Goal: Check status: Check status

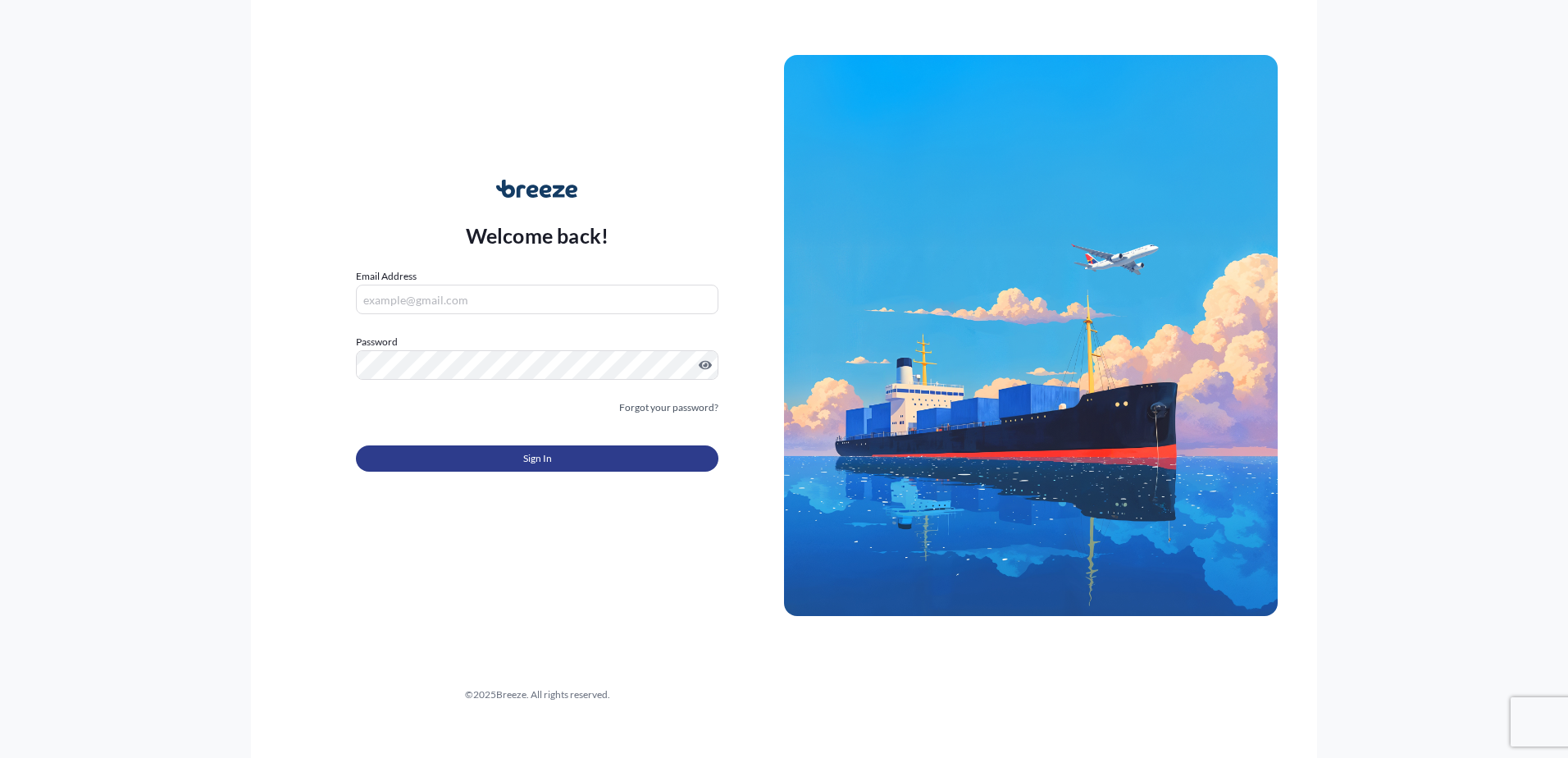
type input "[PERSON_NAME][EMAIL_ADDRESS][DOMAIN_NAME]"
click at [457, 455] on button "Sign In" at bounding box center [537, 458] width 362 height 26
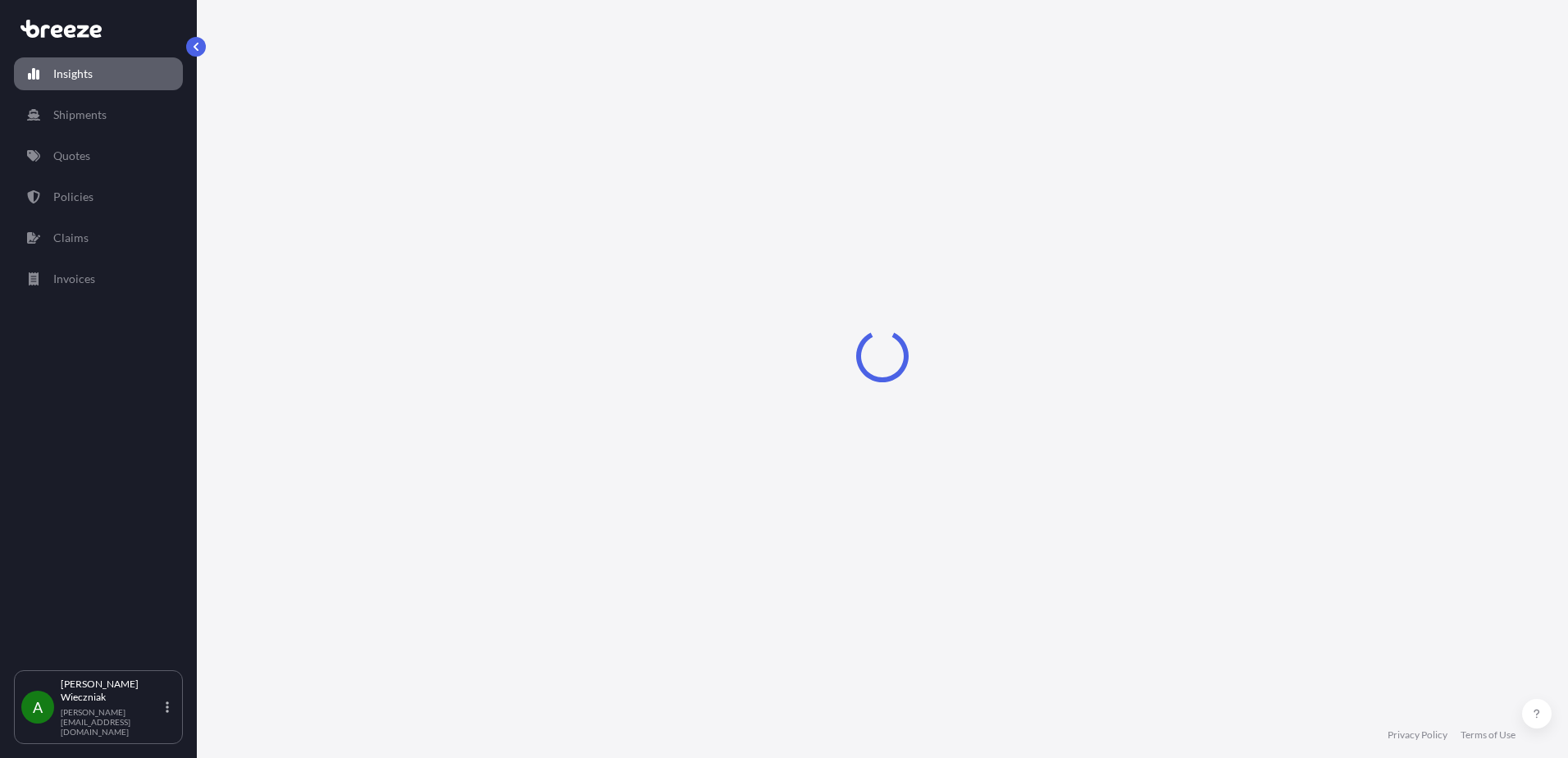
select select "2025"
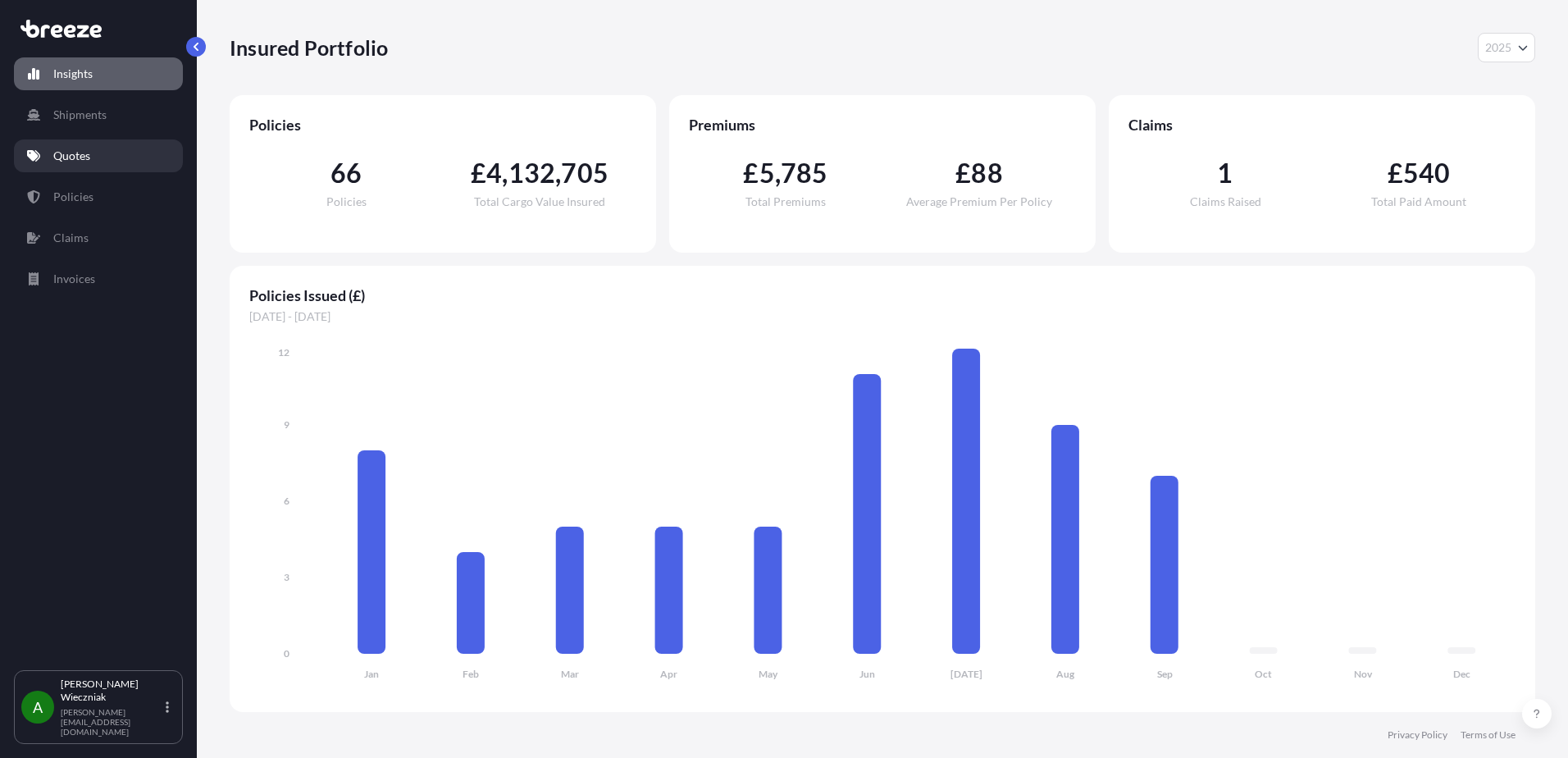
click at [77, 145] on link "Quotes" at bounding box center [99, 156] width 169 height 33
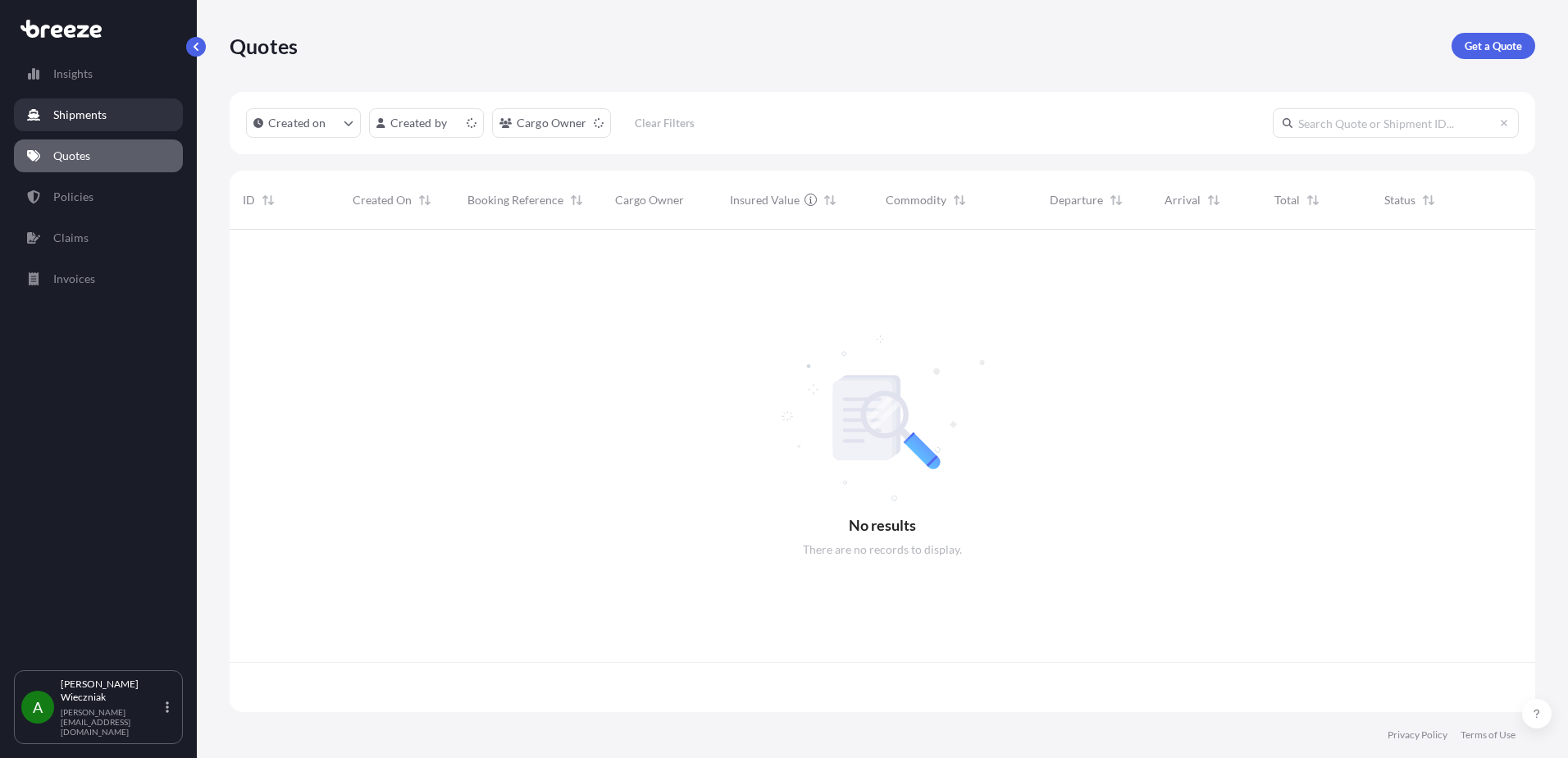
scroll to position [479, 1293]
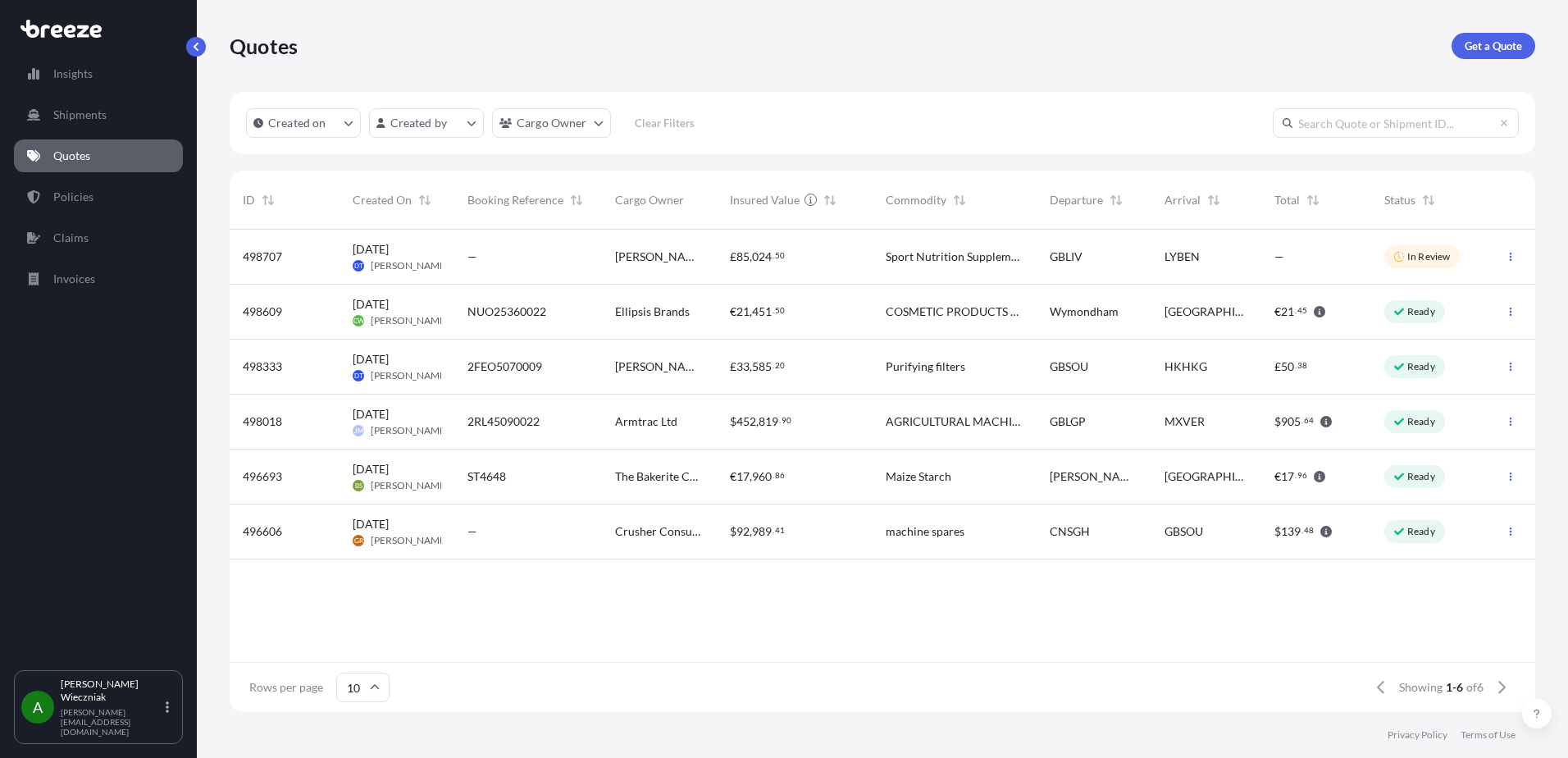
click at [1146, 313] on div "Wymondham" at bounding box center [1094, 312] width 115 height 55
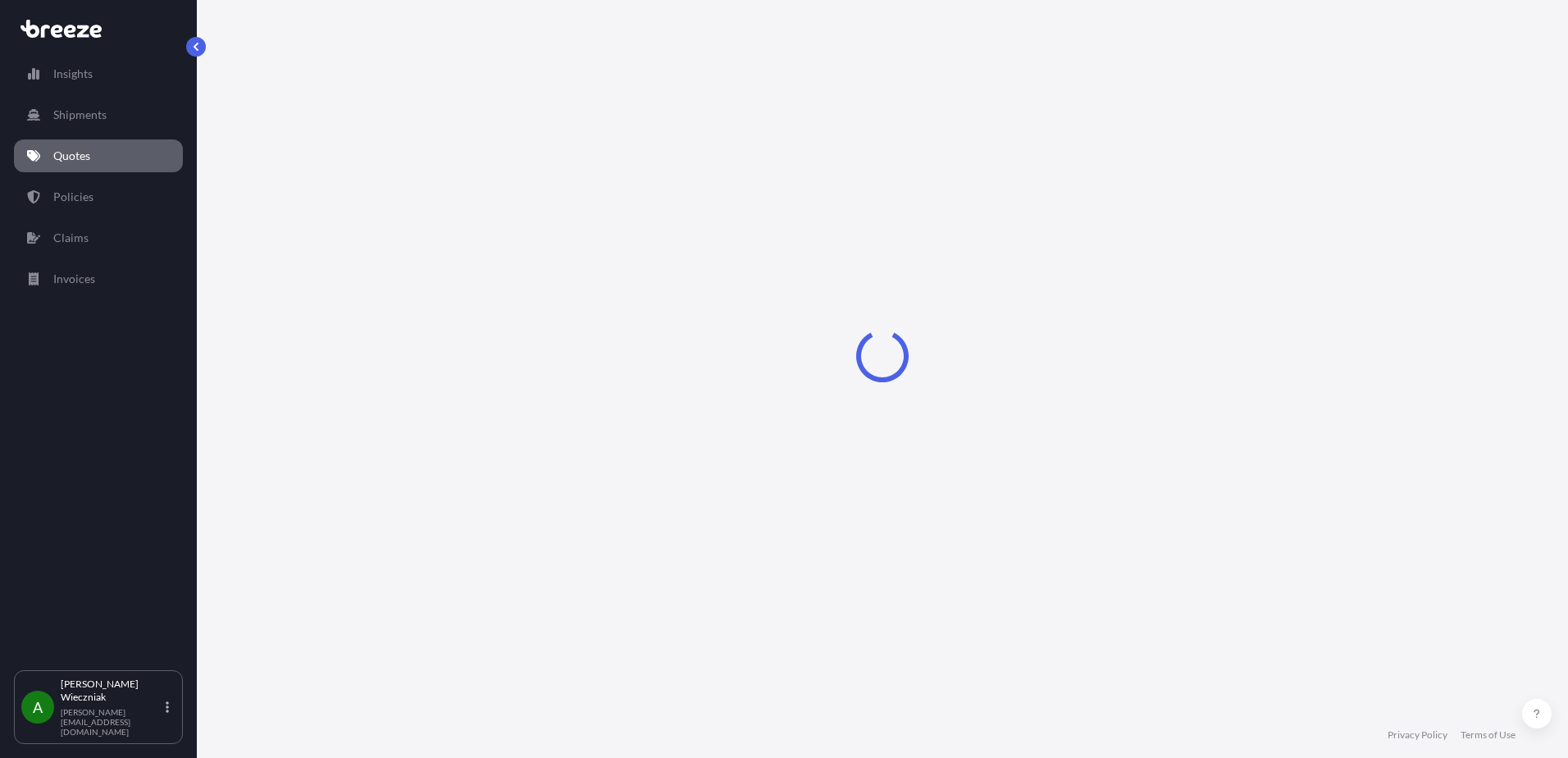
select select "Road"
select select "1"
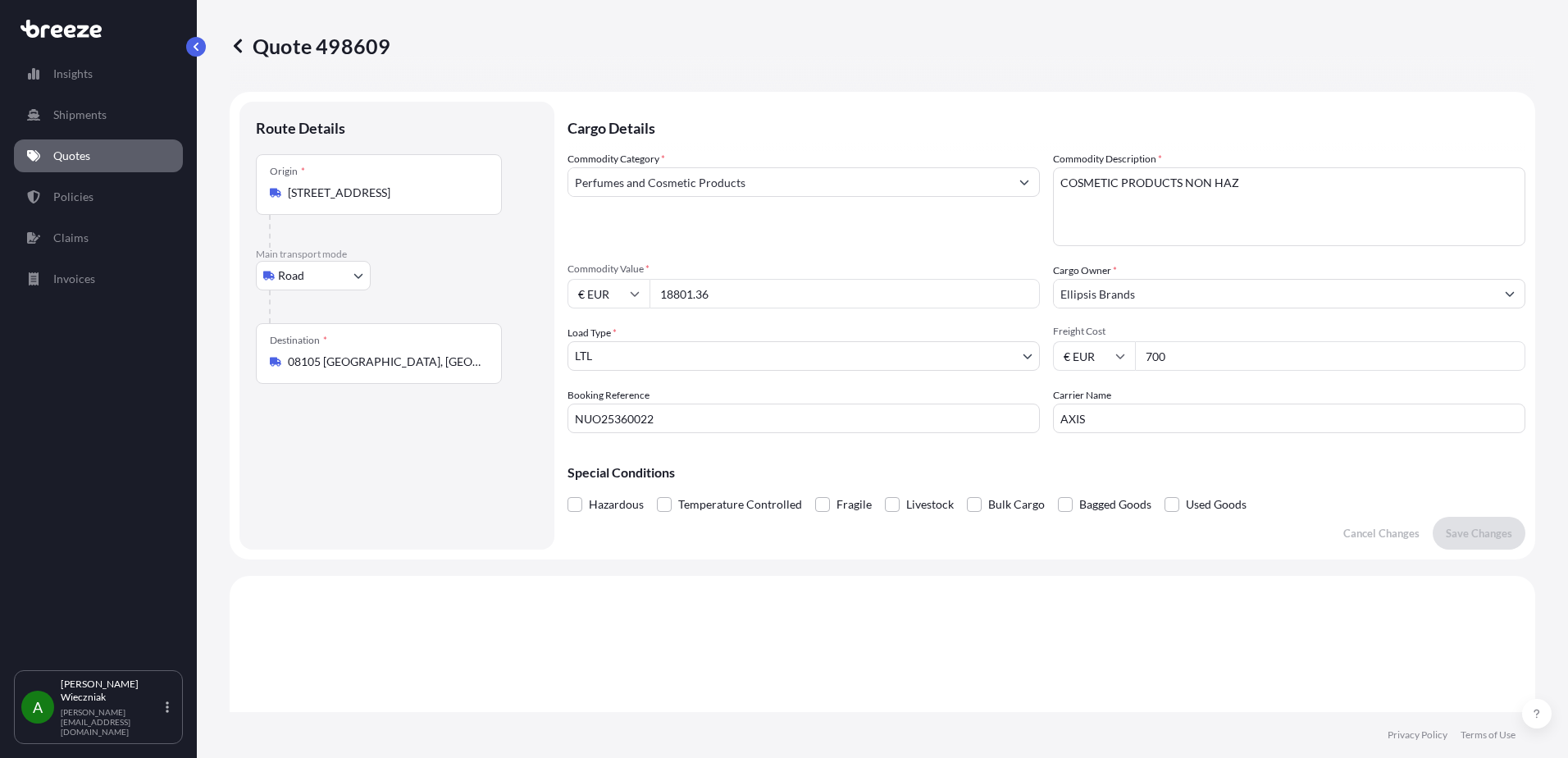
click at [238, 47] on icon at bounding box center [237, 45] width 16 height 16
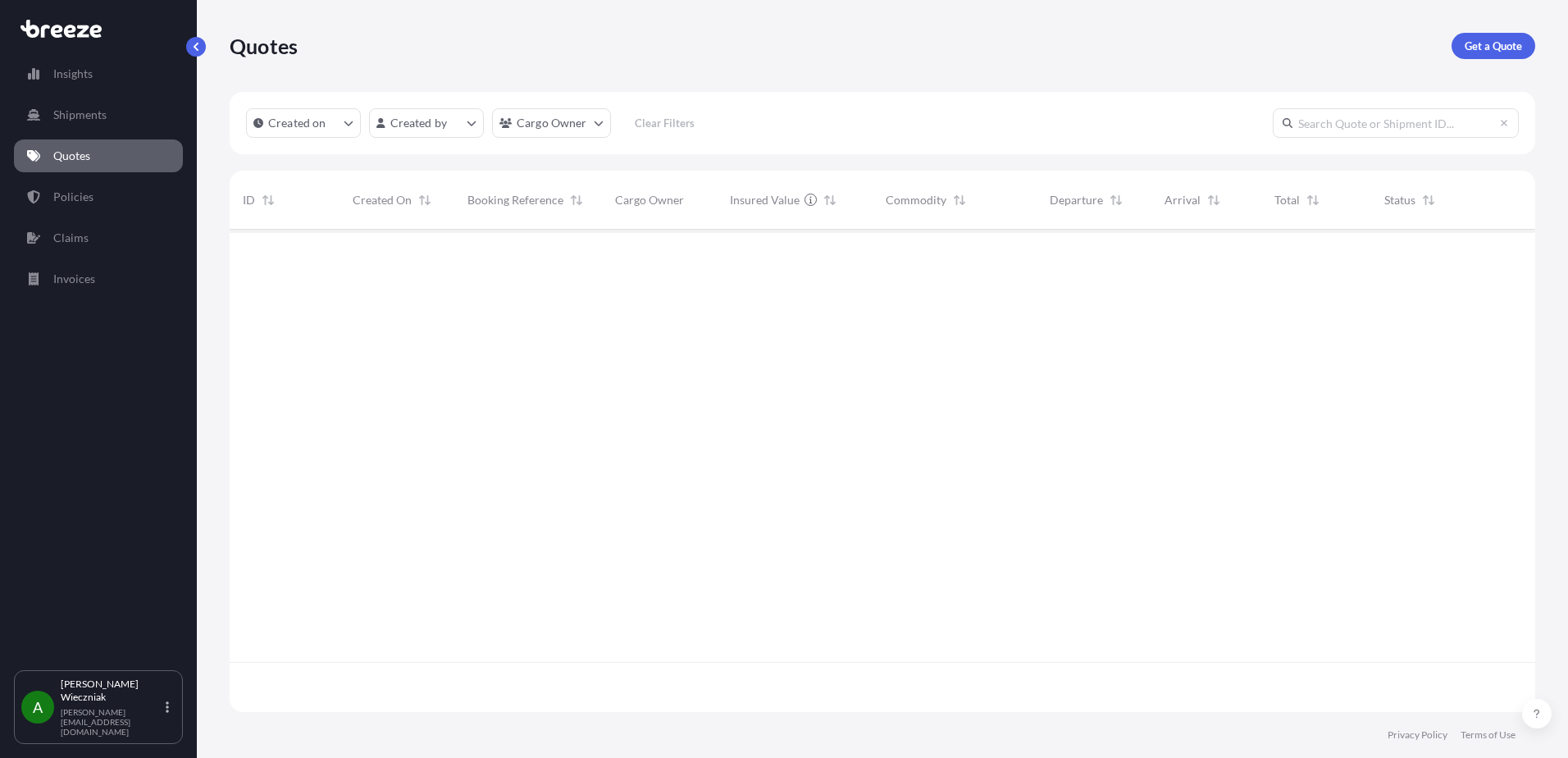
scroll to position [479, 1293]
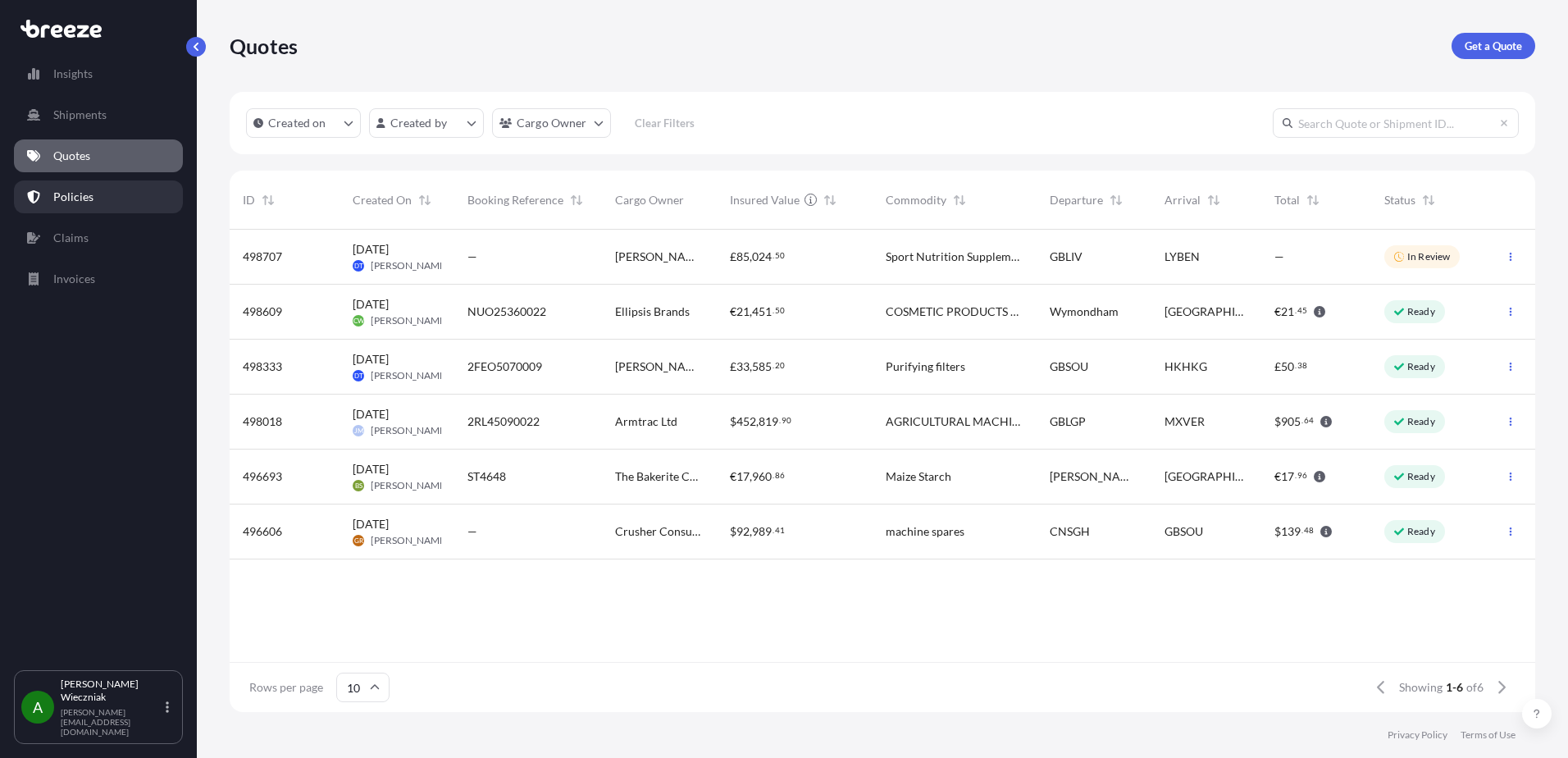
click at [81, 191] on p "Policies" at bounding box center [73, 196] width 40 height 16
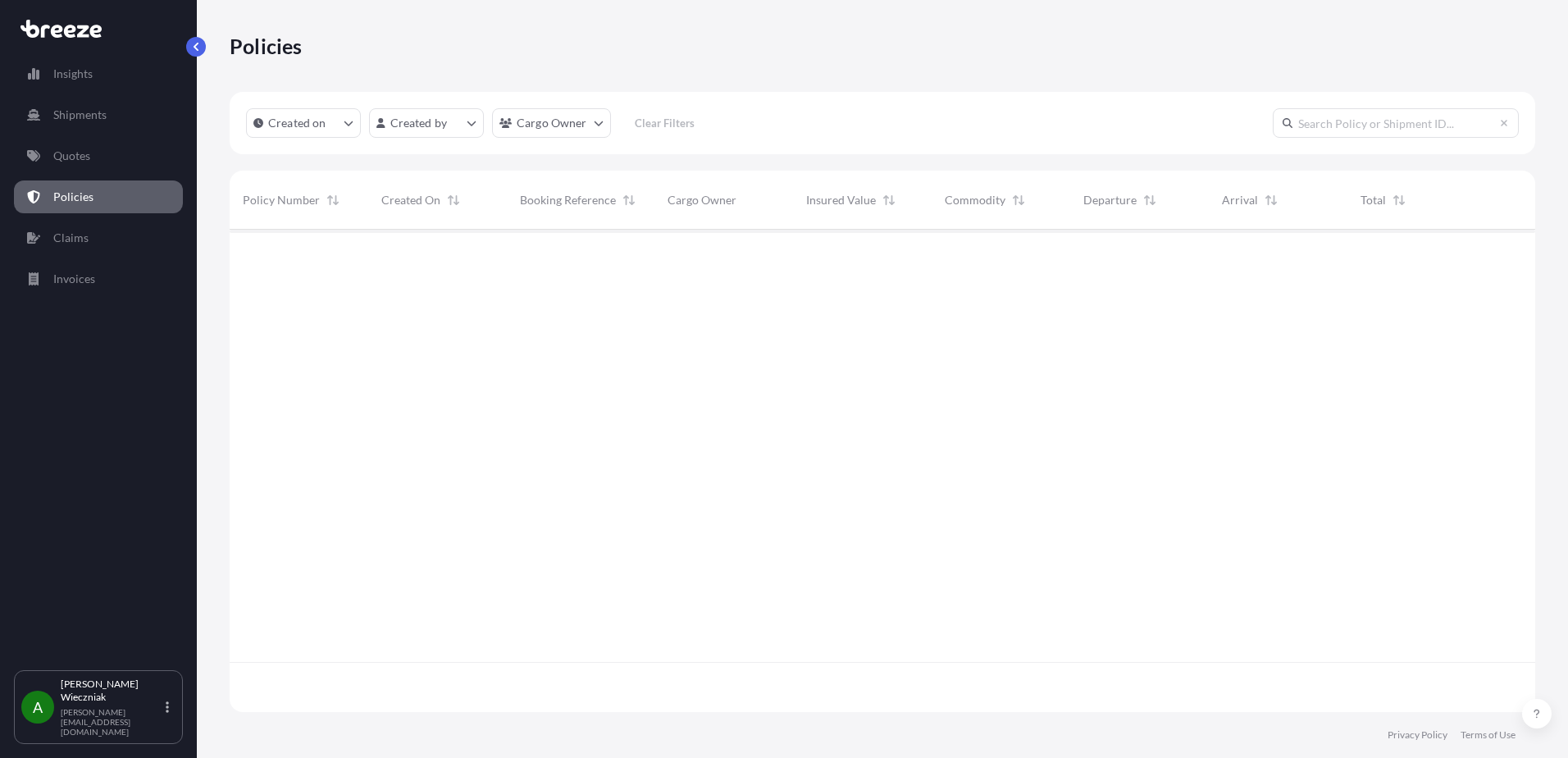
scroll to position [479, 1293]
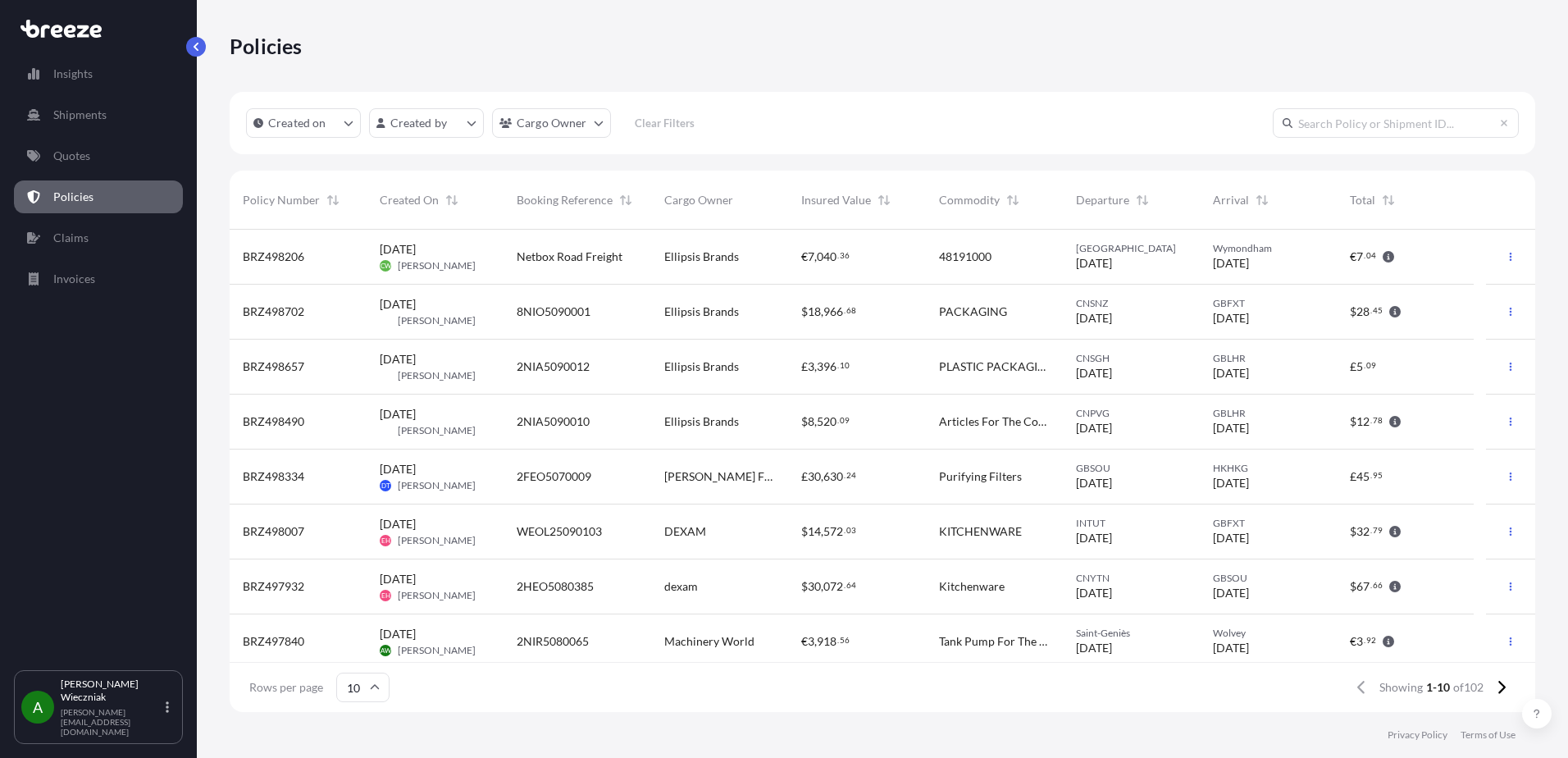
click at [1008, 261] on div "48191000" at bounding box center [994, 256] width 110 height 16
